Goal: Information Seeking & Learning: Find specific fact

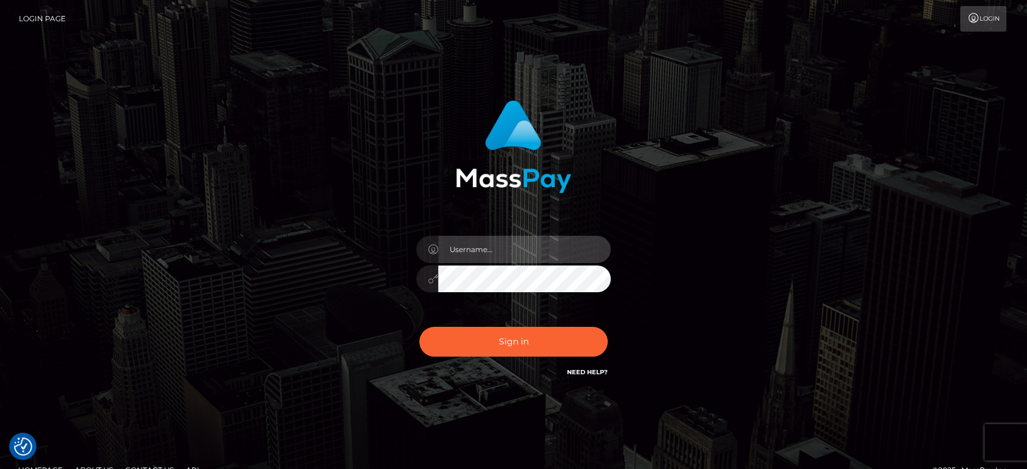
click at [508, 243] on input "text" at bounding box center [524, 249] width 173 height 27
type input "Ivan.B2"
click at [419, 327] on button "Sign in" at bounding box center [513, 342] width 188 height 30
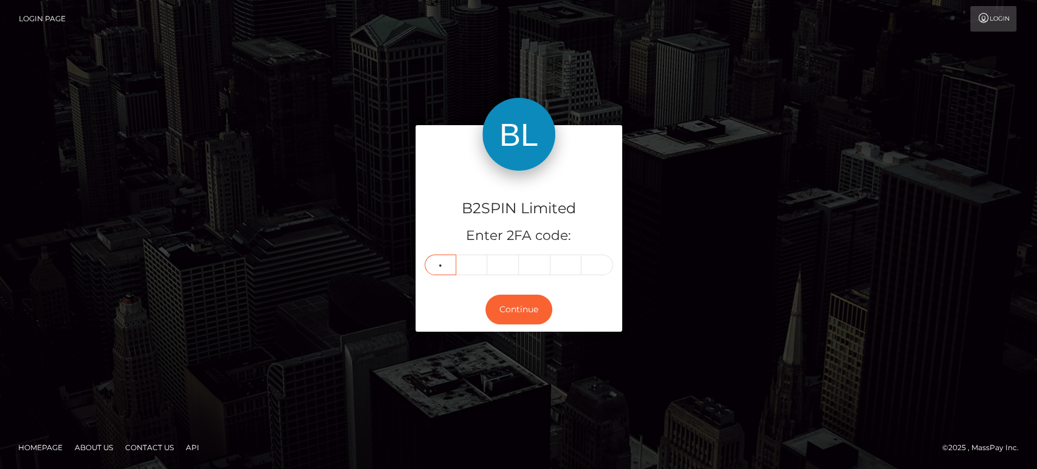
type input "4"
type input "9"
type input "3"
type input "2"
type input "0"
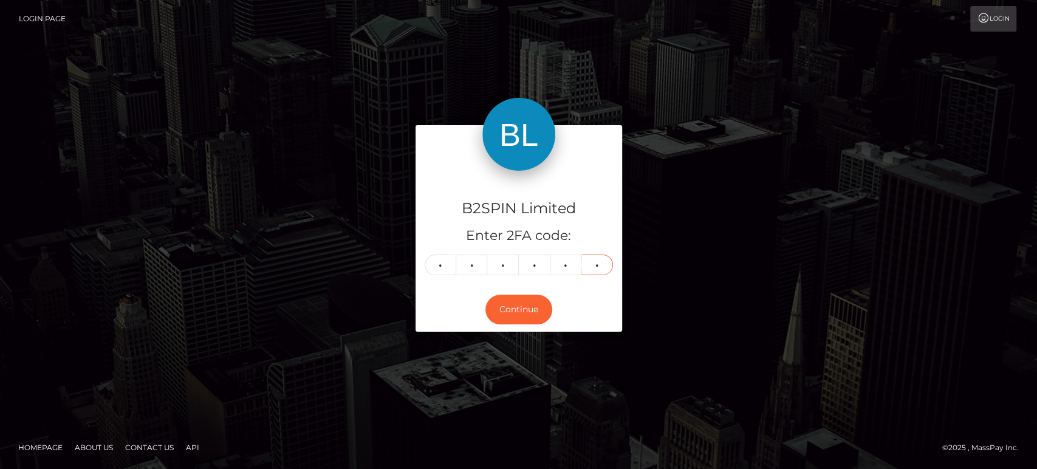
type input "4"
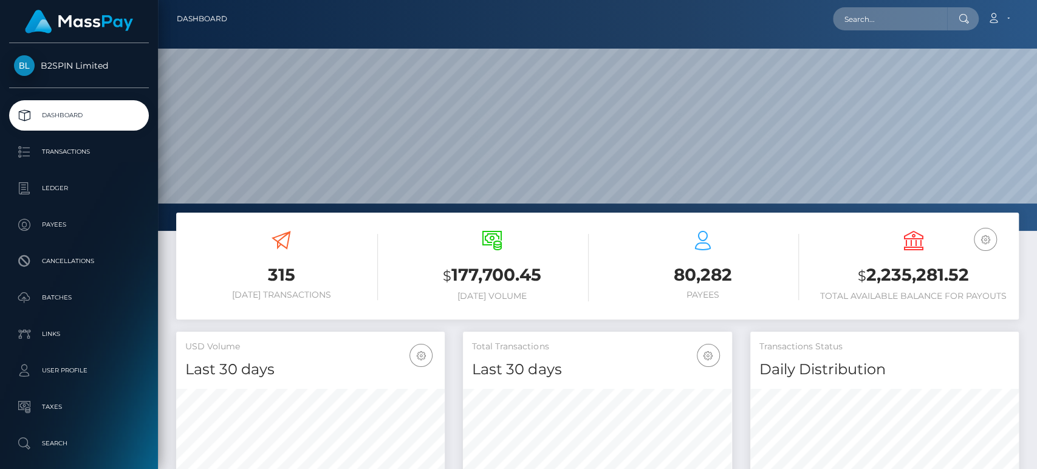
scroll to position [215, 269]
click at [929, 272] on h3 "$ 2,235,281.52" at bounding box center [913, 275] width 193 height 25
copy h3 "2,235,281.52"
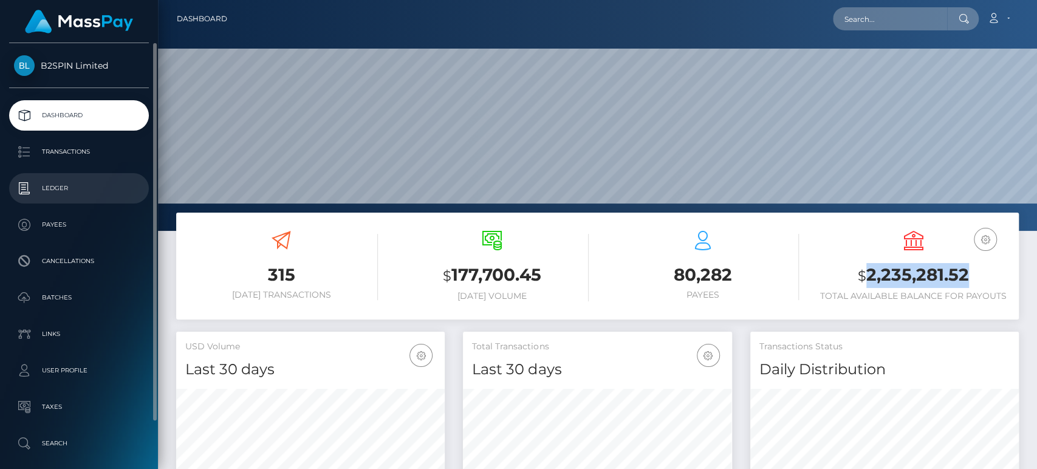
click at [82, 179] on link "Ledger" at bounding box center [79, 188] width 140 height 30
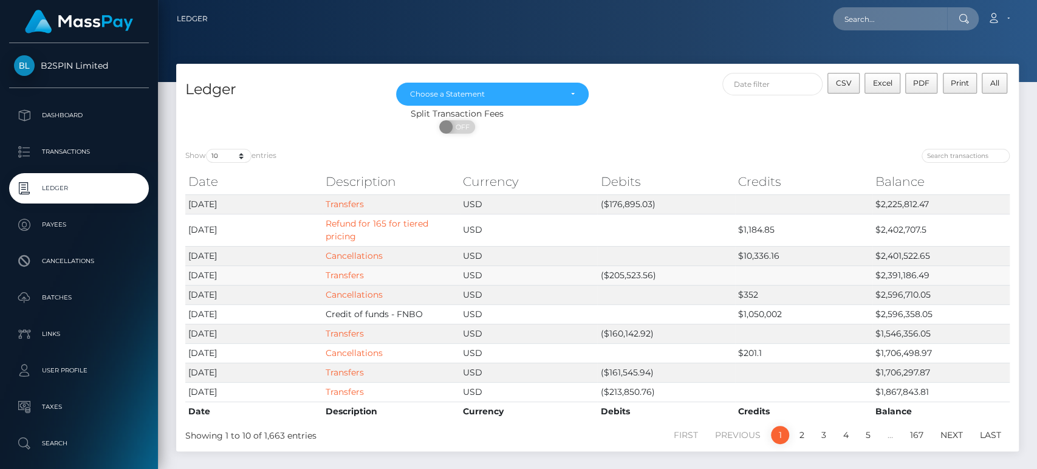
click at [631, 276] on td "($205,523.56)" at bounding box center [665, 275] width 137 height 19
copy td "205,523.56"
click at [626, 201] on td "($176,895.03)" at bounding box center [665, 203] width 137 height 19
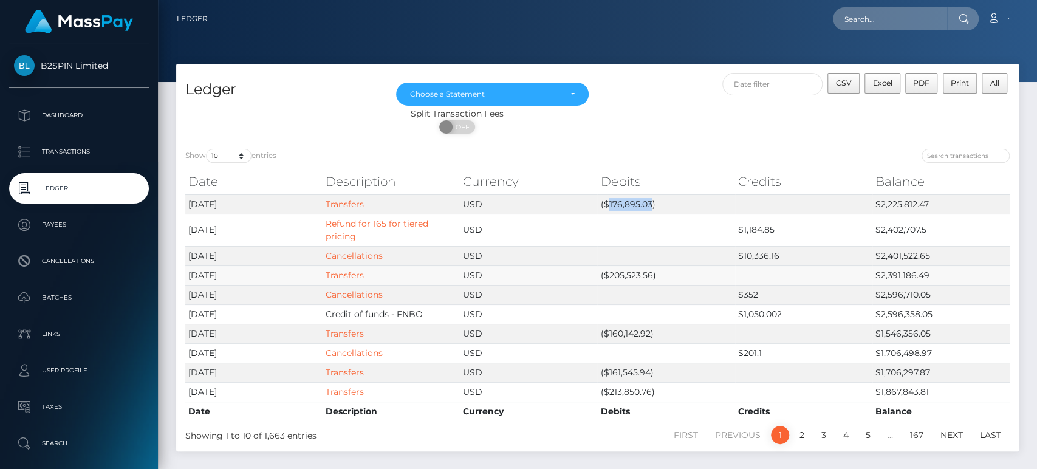
copy td "176,895.03"
